Goal: Entertainment & Leisure: Consume media (video, audio)

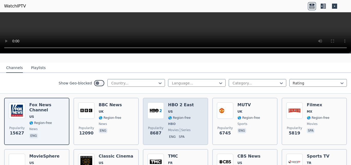
scroll to position [32, 0]
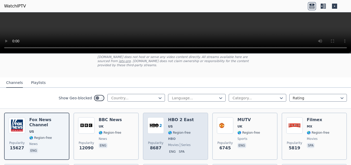
click at [154, 126] on img at bounding box center [155, 125] width 16 height 16
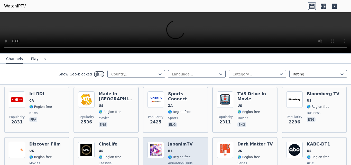
scroll to position [194, 0]
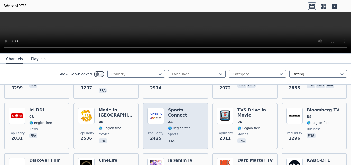
click at [179, 126] on span "🌎 Region-free" at bounding box center [179, 128] width 23 height 4
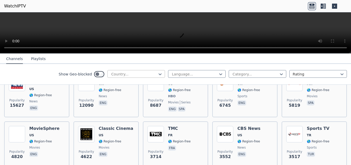
scroll to position [32, 0]
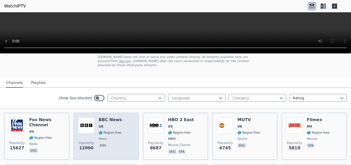
click at [106, 131] on span "🌎 Region-free" at bounding box center [110, 133] width 23 height 4
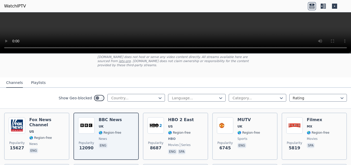
click at [37, 78] on button "Playlists" at bounding box center [38, 83] width 15 height 10
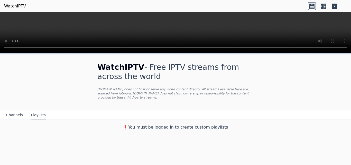
scroll to position [0, 0]
click at [59, 101] on div "WatchIPTV - Free IPTV streams from across the world [DOMAIN_NAME] does not host…" at bounding box center [175, 93] width 351 height 78
click at [15, 111] on button "Channels" at bounding box center [14, 115] width 17 height 10
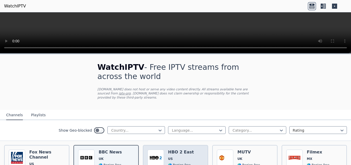
click at [172, 150] on h6 "HBO 2 East" at bounding box center [181, 152] width 26 height 5
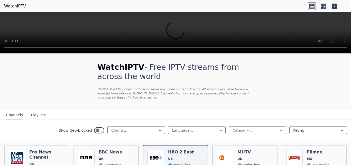
scroll to position [32, 0]
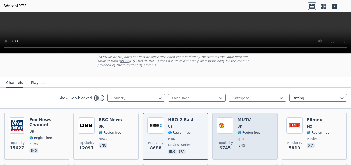
click at [252, 131] on span "🌎 Region-free" at bounding box center [248, 133] width 23 height 4
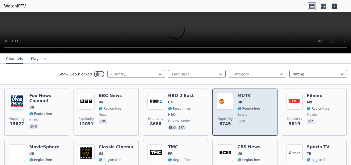
scroll to position [65, 0]
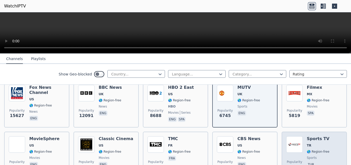
click at [315, 145] on div "Sports TV TR 🌎 Region-free sports tur" at bounding box center [317, 154] width 23 height 37
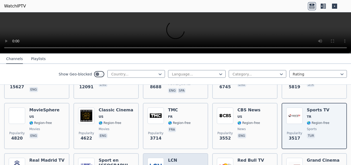
scroll to position [129, 0]
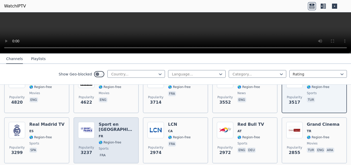
click at [105, 134] on span "FR" at bounding box center [116, 136] width 35 height 4
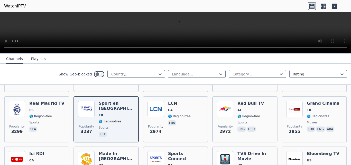
scroll to position [162, 0]
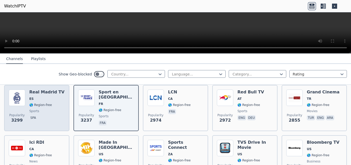
click at [26, 101] on div "Popularity 3299 Real Madrid TV ES 🌎 Region-free sports spa" at bounding box center [37, 108] width 56 height 37
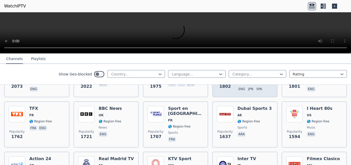
scroll to position [356, 0]
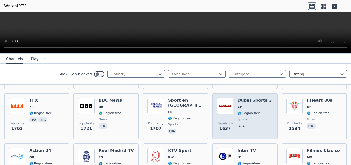
click at [237, 111] on div "Dubai Sports 3 AE 🌎 Region-free sports ara" at bounding box center [254, 116] width 34 height 37
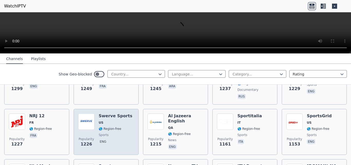
scroll to position [614, 0]
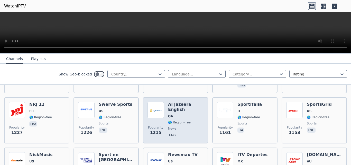
click at [188, 114] on span "QA" at bounding box center [185, 116] width 35 height 4
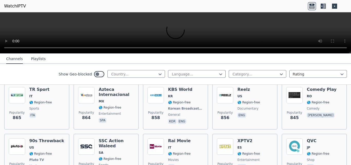
scroll to position [1003, 0]
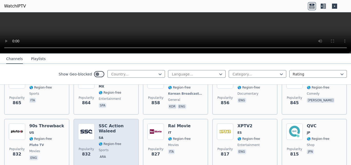
click at [112, 136] on span "SA" at bounding box center [116, 138] width 35 height 4
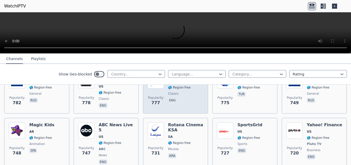
scroll to position [1164, 0]
